Goal: Task Accomplishment & Management: Manage account settings

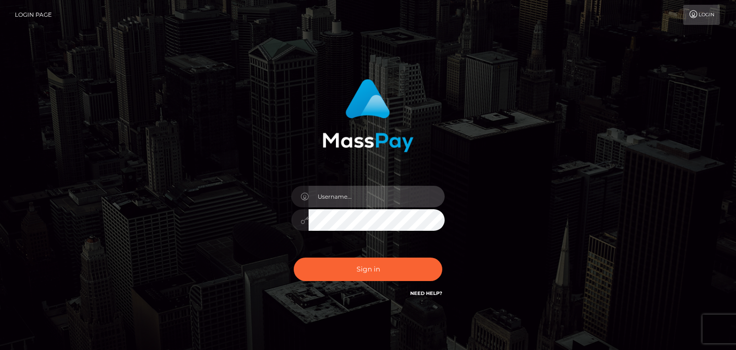
type input "faisal_uplift"
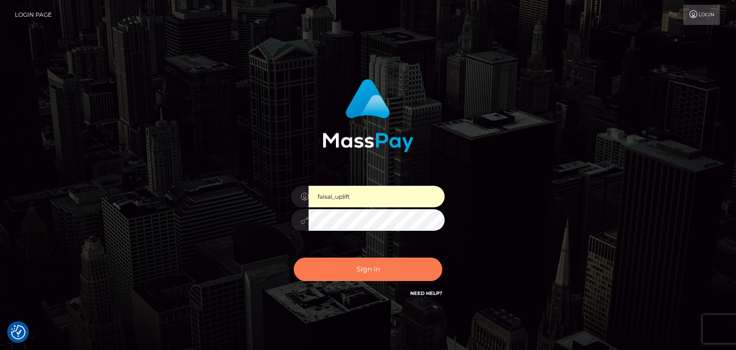
click at [344, 266] on button "Sign in" at bounding box center [368, 269] width 149 height 23
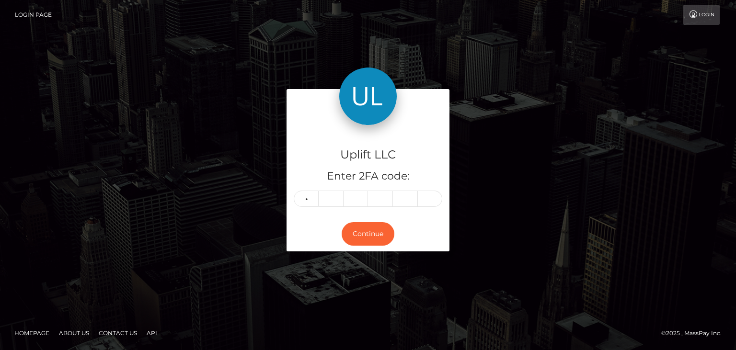
type input "8"
type input "2"
type input "0"
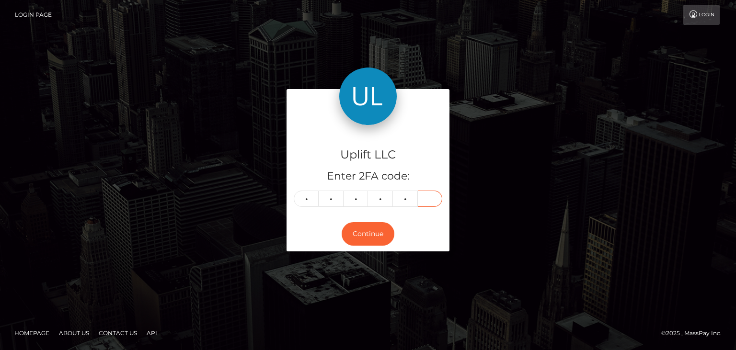
type input "8"
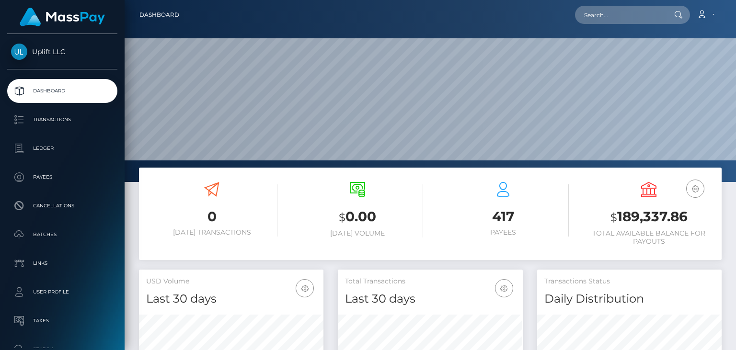
scroll to position [170, 184]
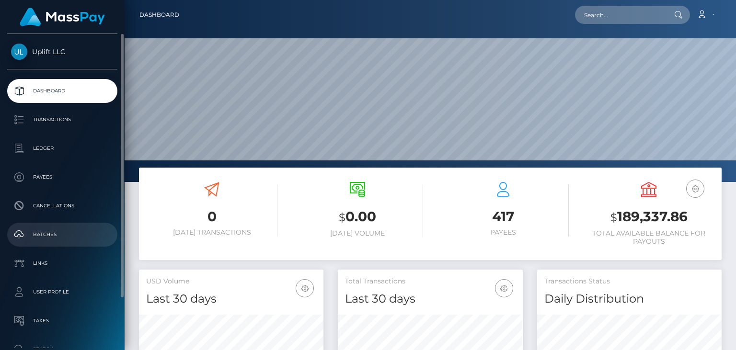
click at [50, 230] on p "Batches" at bounding box center [62, 235] width 103 height 14
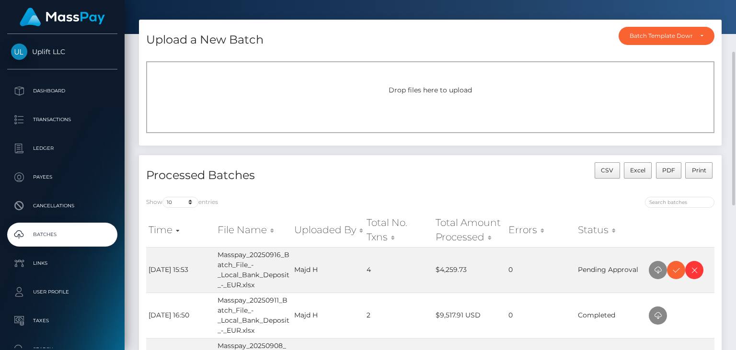
scroll to position [62, 0]
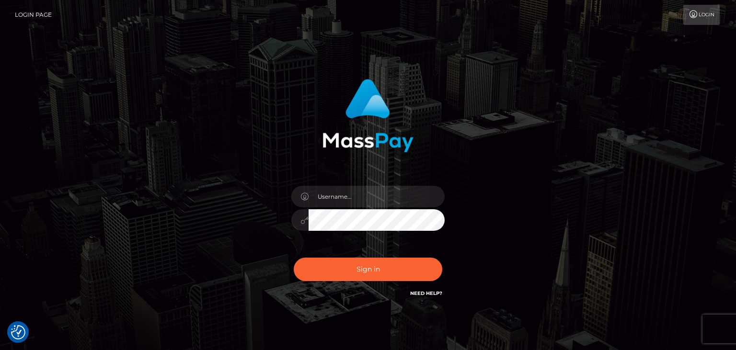
checkbox input "true"
